Goal: Task Accomplishment & Management: Use online tool/utility

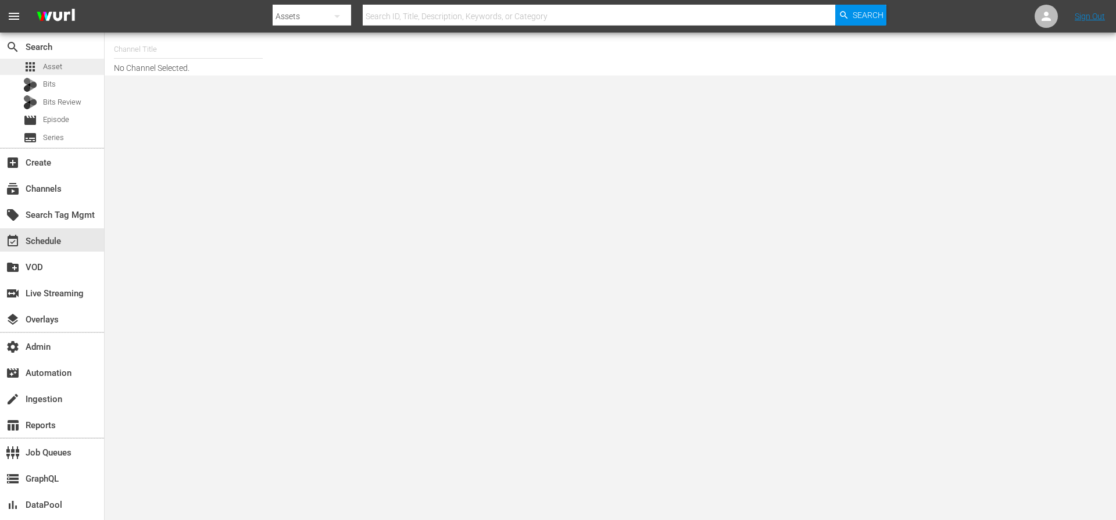
click at [55, 74] on div "apps Asset" at bounding box center [42, 67] width 39 height 16
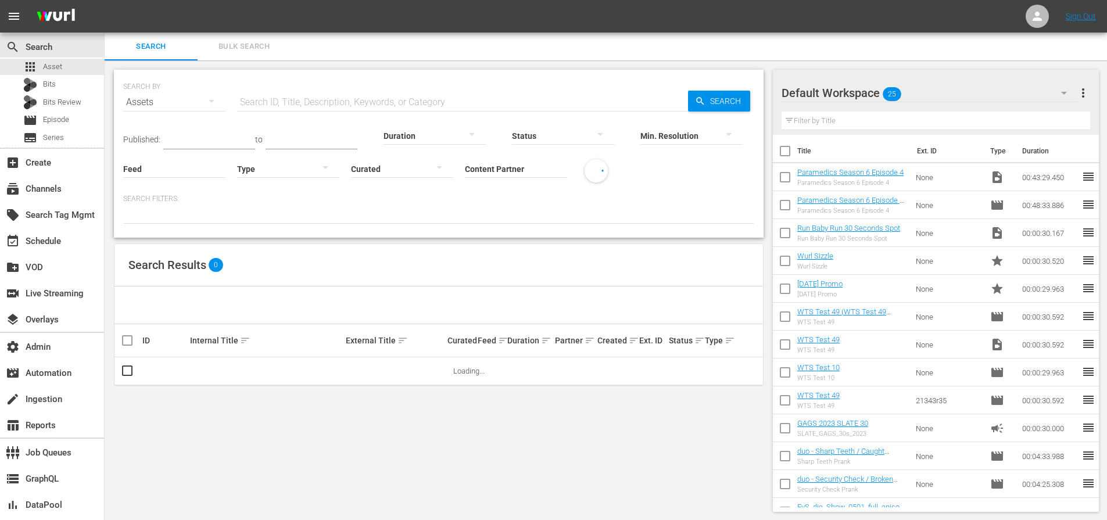
click at [508, 164] on input "Content Partner" at bounding box center [516, 170] width 102 height 42
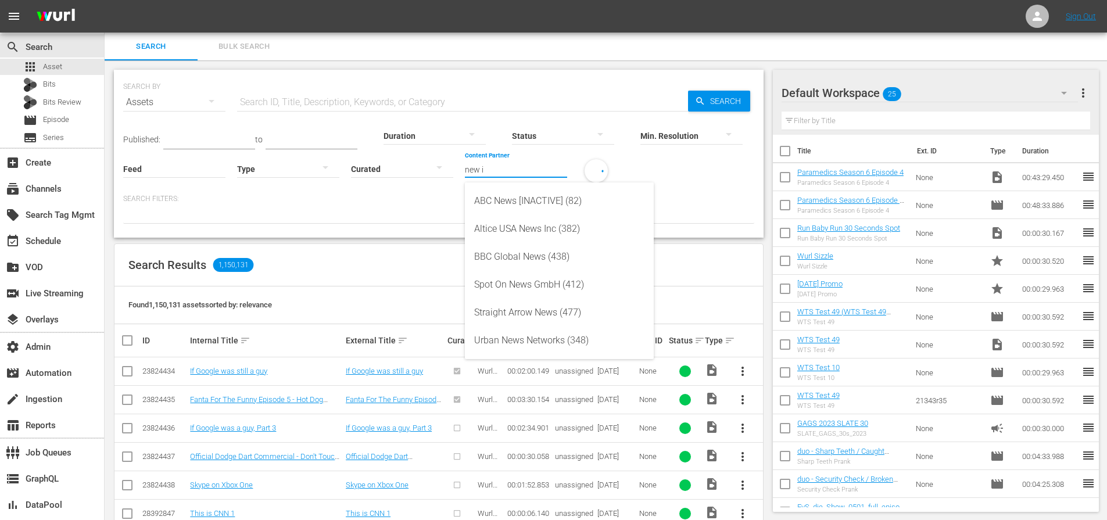
type input "new id"
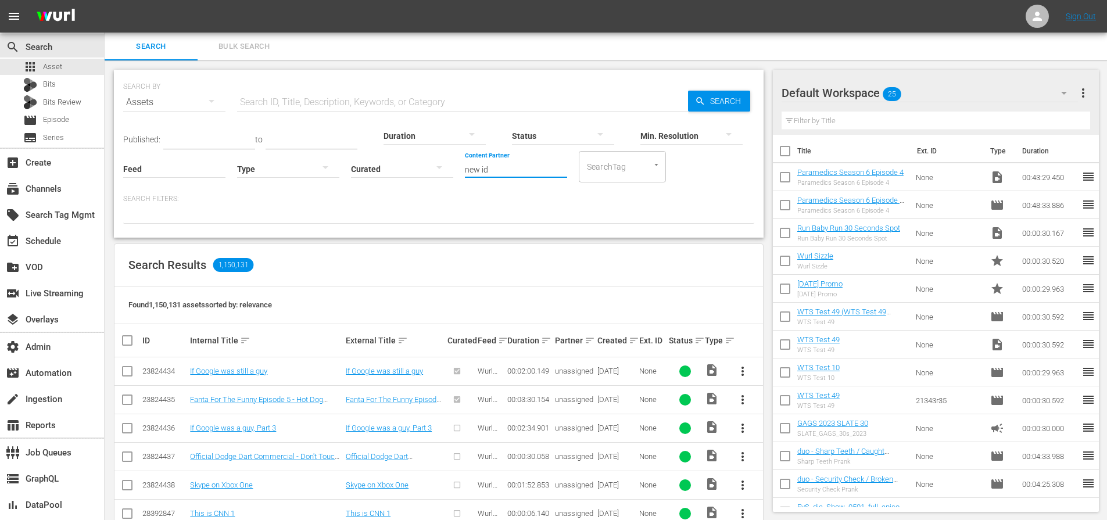
click at [514, 171] on input "new id" at bounding box center [516, 170] width 102 height 42
drag, startPoint x: 524, startPoint y: 167, endPoint x: 453, endPoint y: 169, distance: 70.9
click at [453, 169] on div "Published: to Duration Status Min. Resolution Feed Feed Title Type Curated Cont…" at bounding box center [438, 149] width 631 height 66
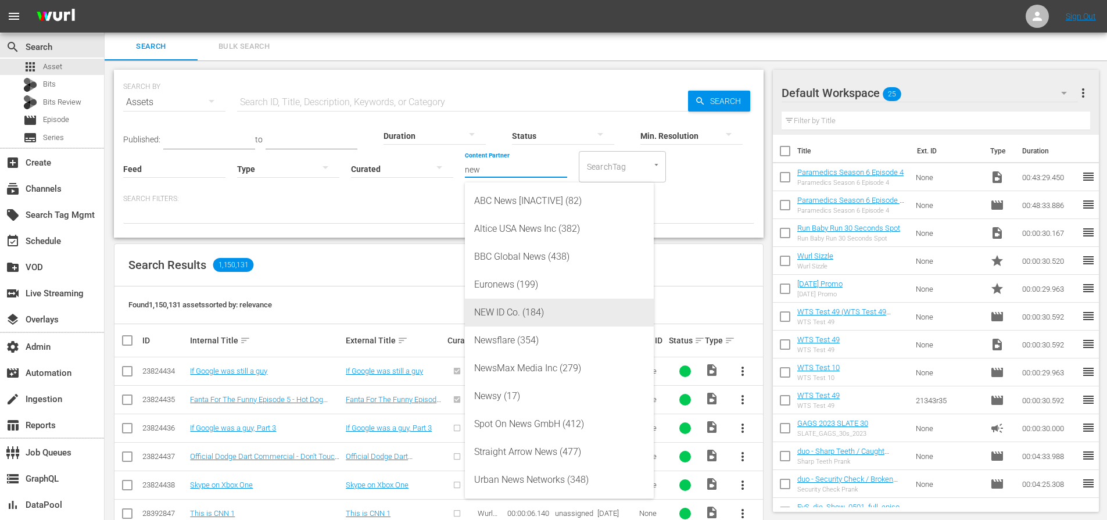
click at [558, 310] on div "NEW ID Co. (184)" at bounding box center [559, 313] width 170 height 28
type input "NEW ID Co. (184)"
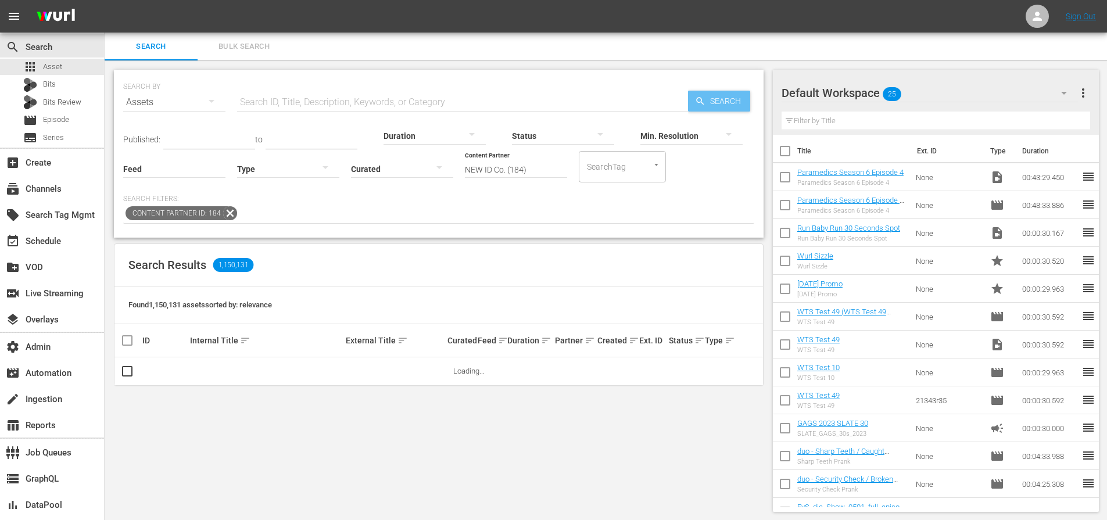
click at [714, 99] on span "Search" at bounding box center [727, 101] width 45 height 21
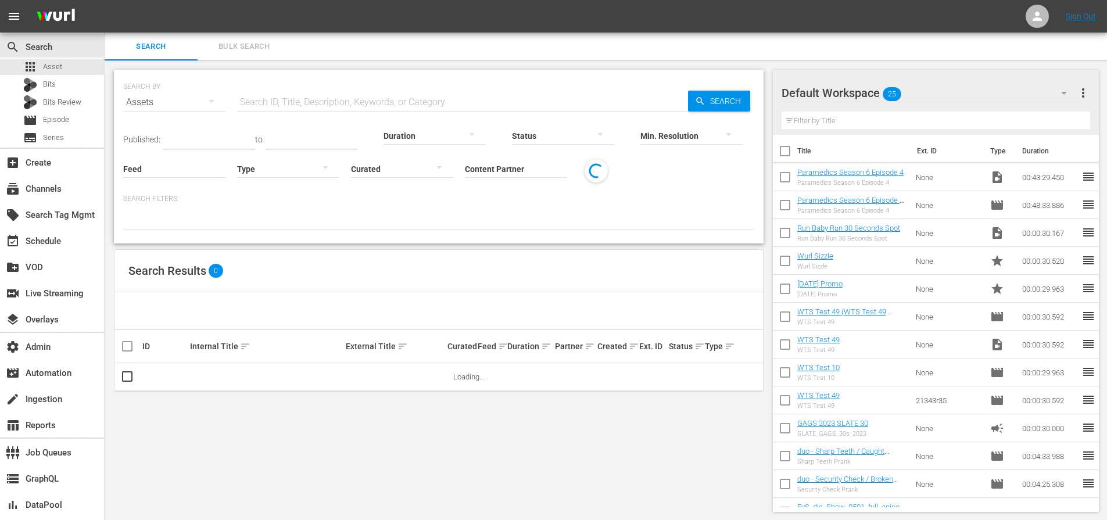
click at [505, 170] on input "Content Partner" at bounding box center [516, 170] width 102 height 42
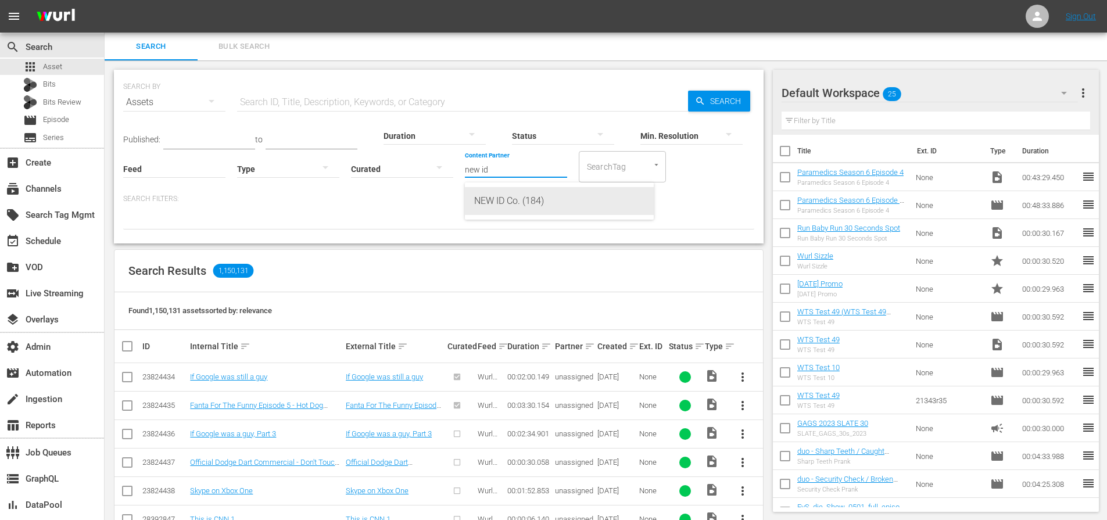
click at [511, 203] on div "NEW ID Co. (184)" at bounding box center [559, 201] width 170 height 28
type input "NEW ID Co. (184)"
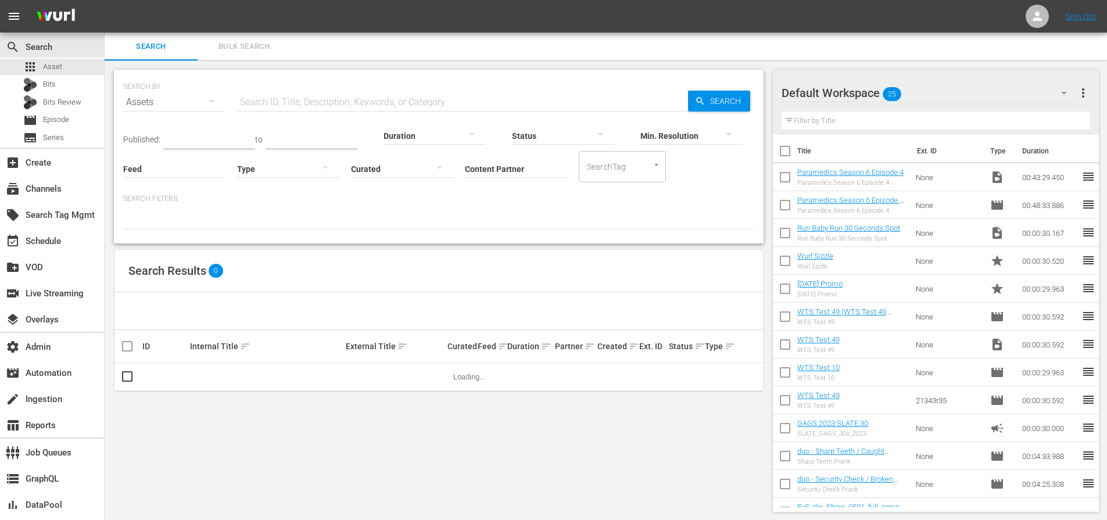
click at [528, 174] on input "Content Partner" at bounding box center [516, 170] width 102 height 42
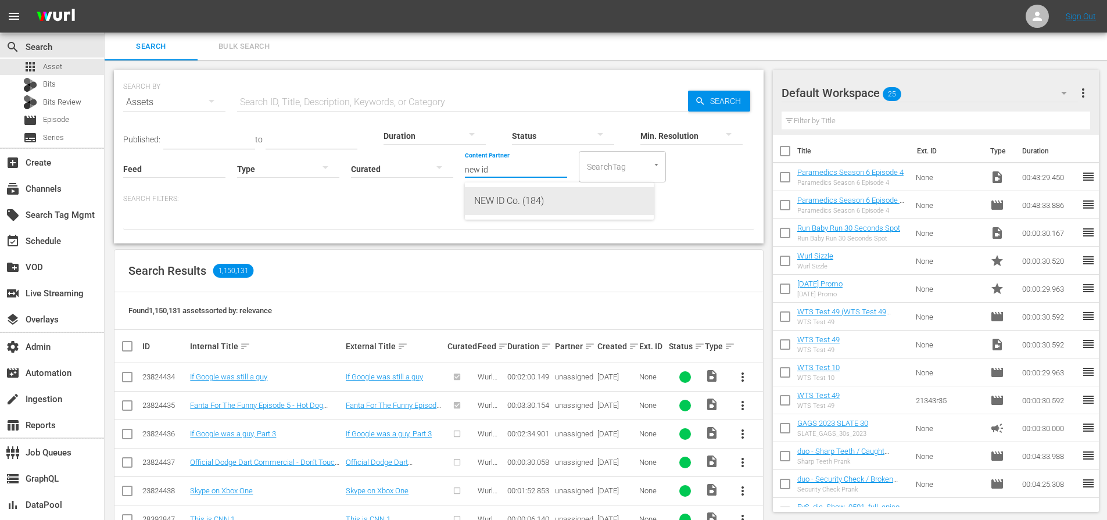
click at [500, 196] on div "NEW ID Co. (184)" at bounding box center [559, 201] width 170 height 28
type input "NEW ID Co. (184)"
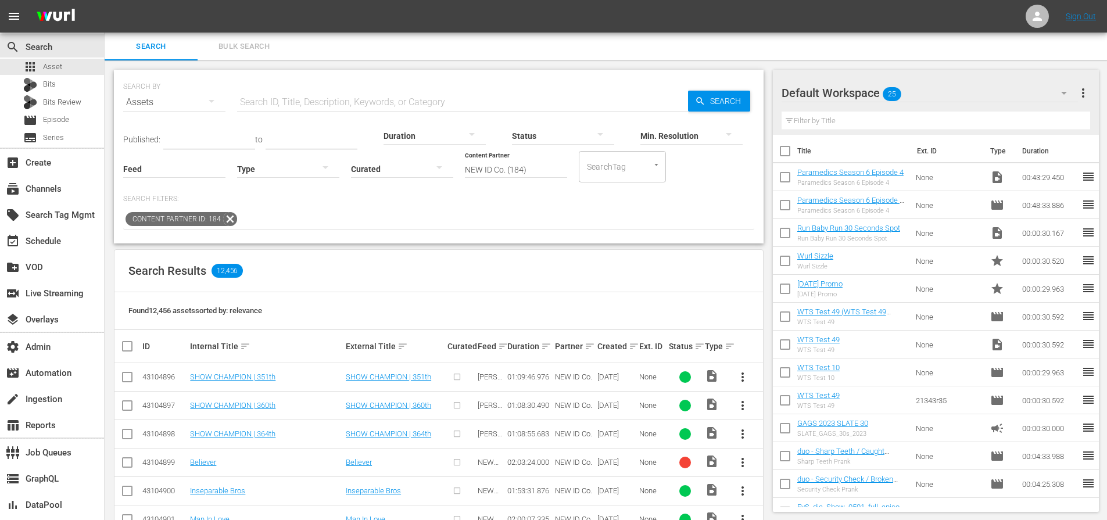
click at [637, 350] on th "Ext. ID" at bounding box center [652, 346] width 30 height 33
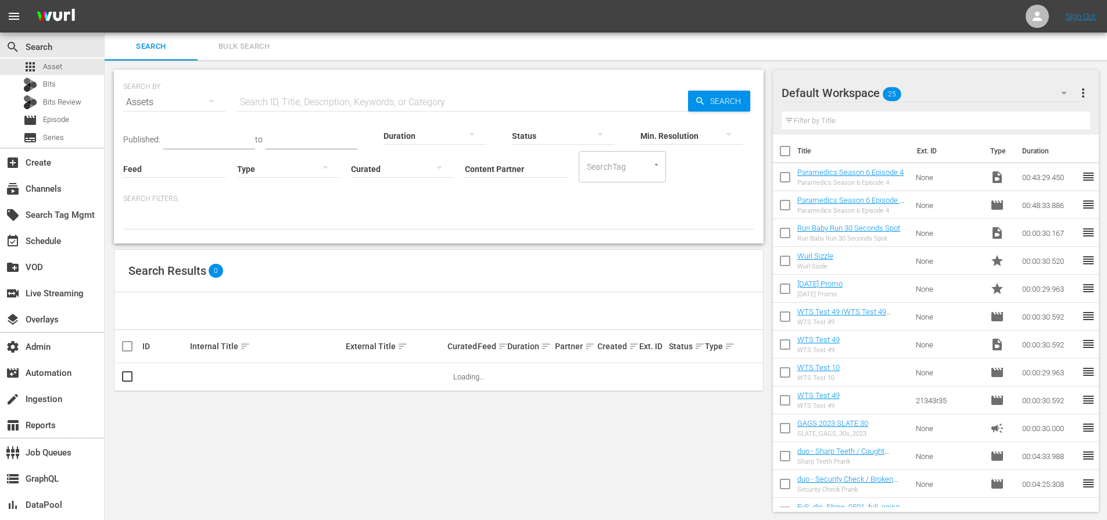
click at [494, 171] on input "Content Partner" at bounding box center [516, 170] width 102 height 42
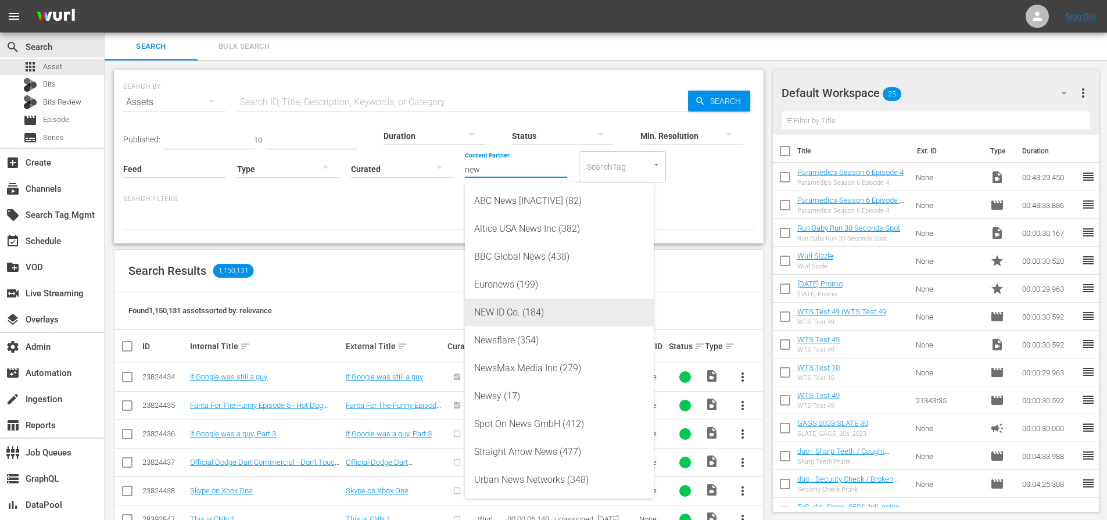
click at [485, 314] on div "NEW ID Co. (184)" at bounding box center [559, 313] width 170 height 28
type input "NEW ID Co. (184)"
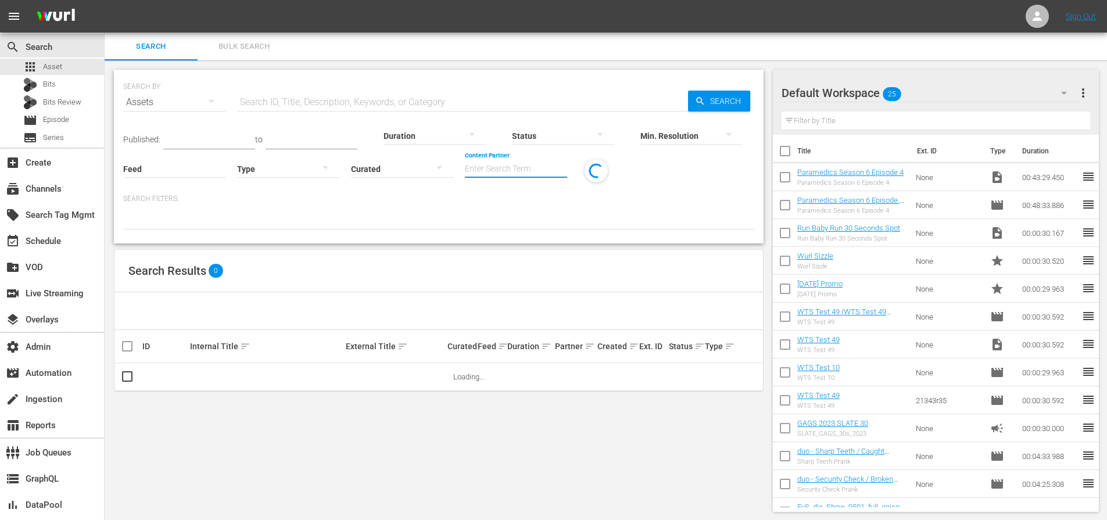
click at [494, 173] on input "Content Partner" at bounding box center [516, 170] width 102 height 42
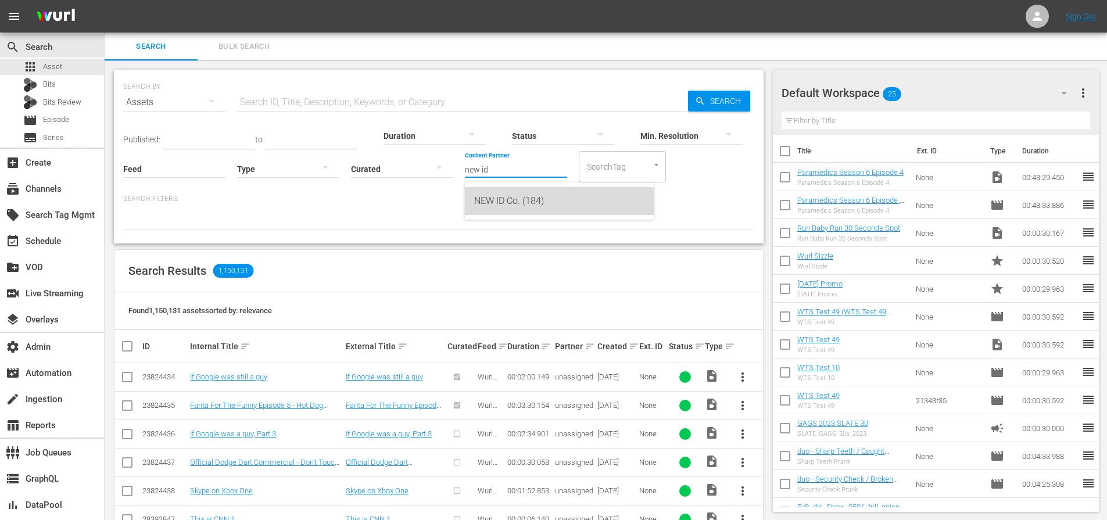
click at [500, 205] on div "NEW ID Co. (184)" at bounding box center [559, 201] width 170 height 28
type input "NEW ID Co. (184)"
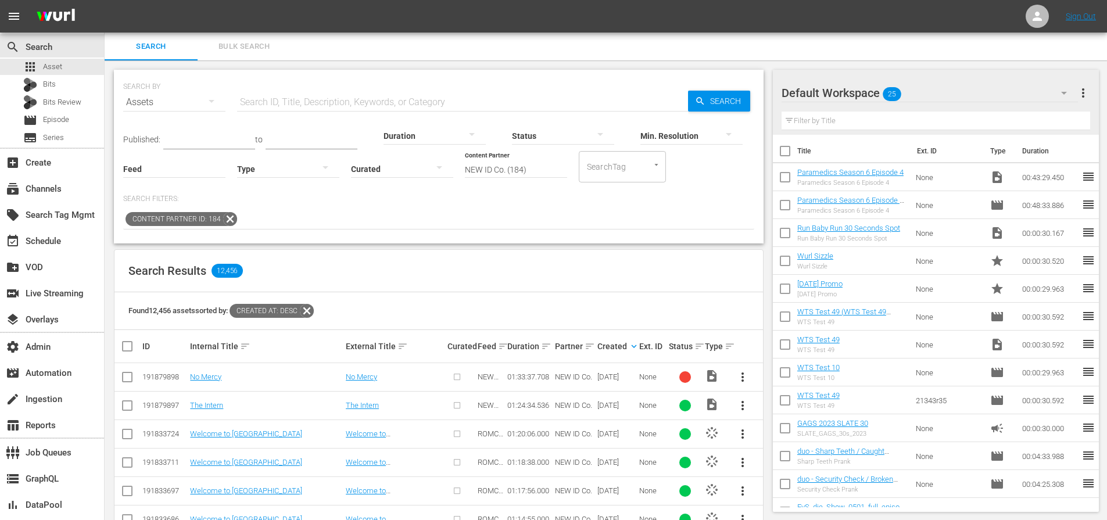
click at [172, 379] on div "191879898" at bounding box center [164, 376] width 44 height 9
copy div "191879898"
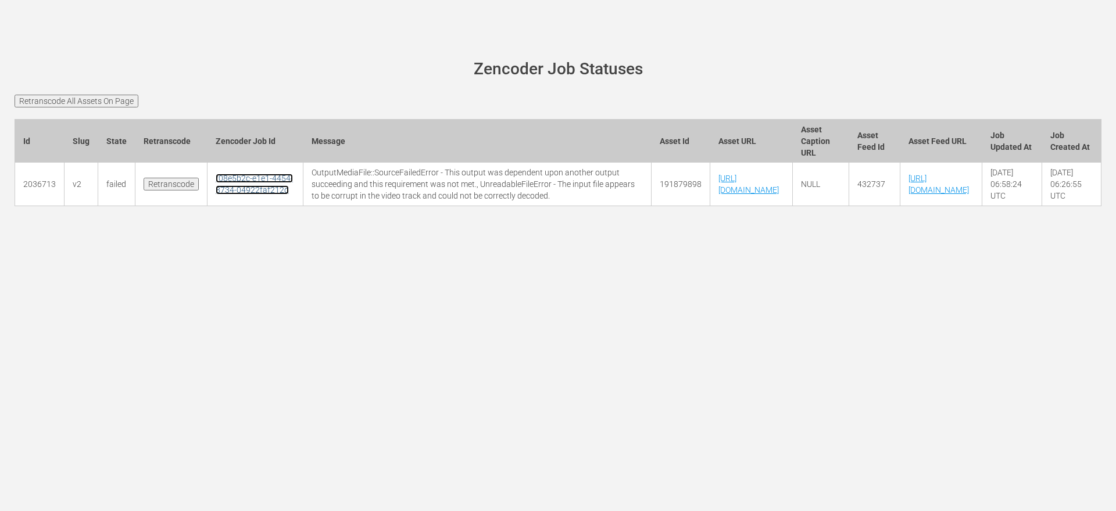
click at [242, 195] on link "f08e5b2c-e1e1-4454-8734-04922faf212d" at bounding box center [254, 184] width 77 height 21
click at [298, 91] on main "[PERSON_NAME][DOMAIN_NAME] site status Zencoder Job Statuses Retranscode All As…" at bounding box center [558, 140] width 1116 height 214
click at [168, 191] on input "Retranscode" at bounding box center [171, 184] width 55 height 13
